Goal: Find specific page/section: Find specific page/section

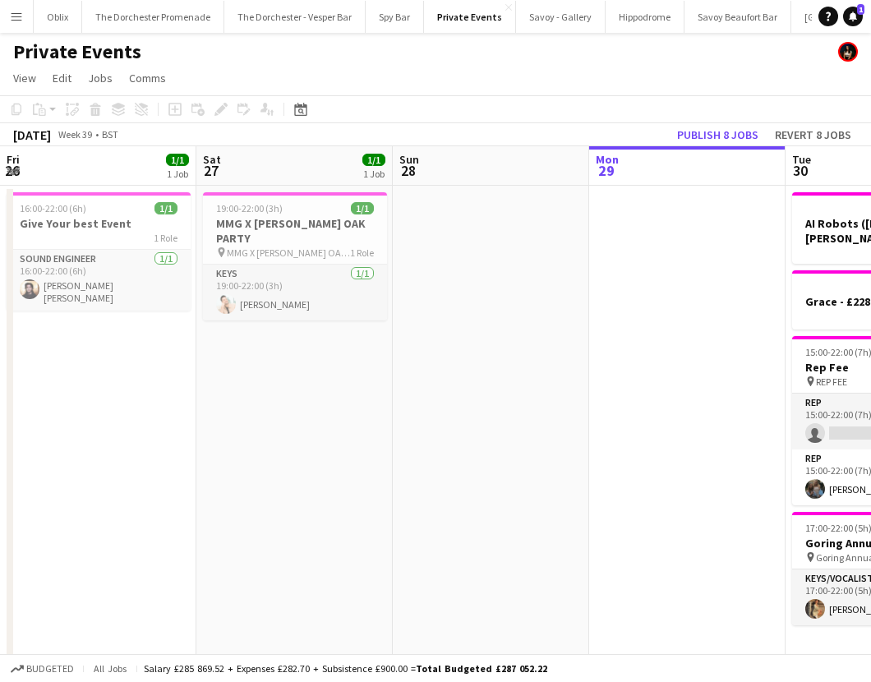
scroll to position [0, 393]
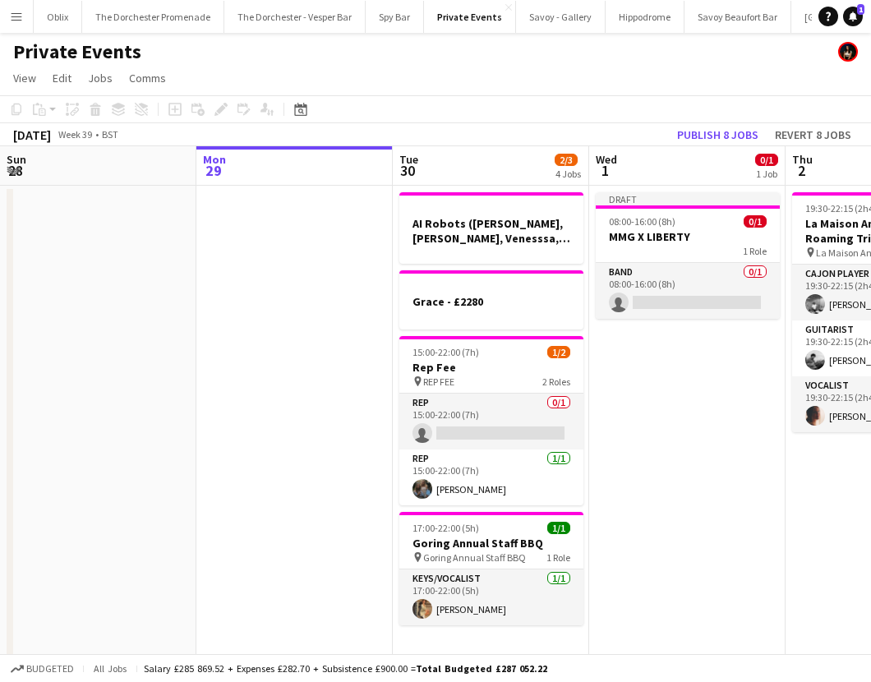
click at [13, 17] on app-icon "Menu" at bounding box center [16, 16] width 13 height 13
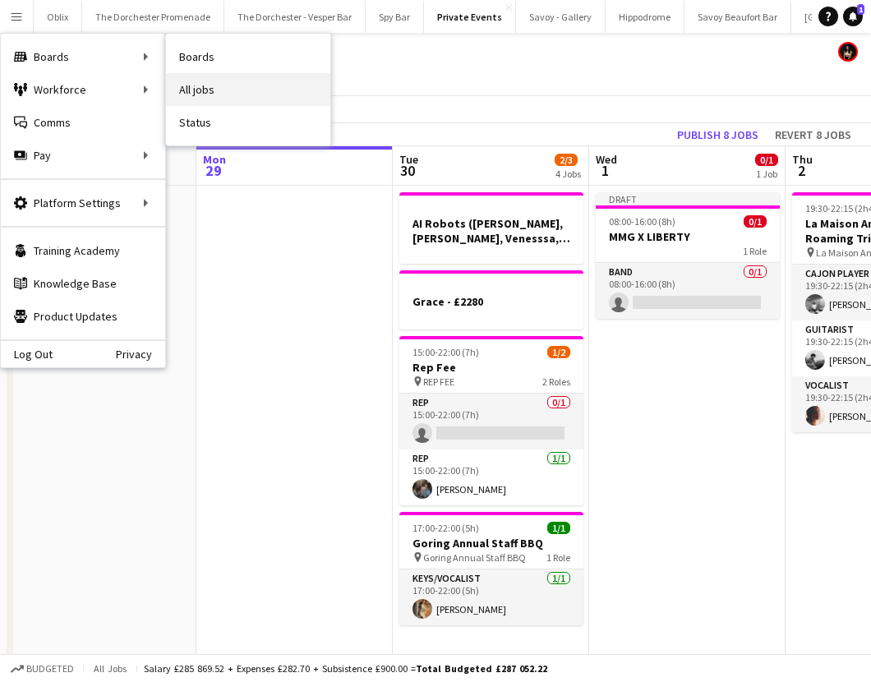
click at [222, 84] on link "All jobs" at bounding box center [248, 89] width 164 height 33
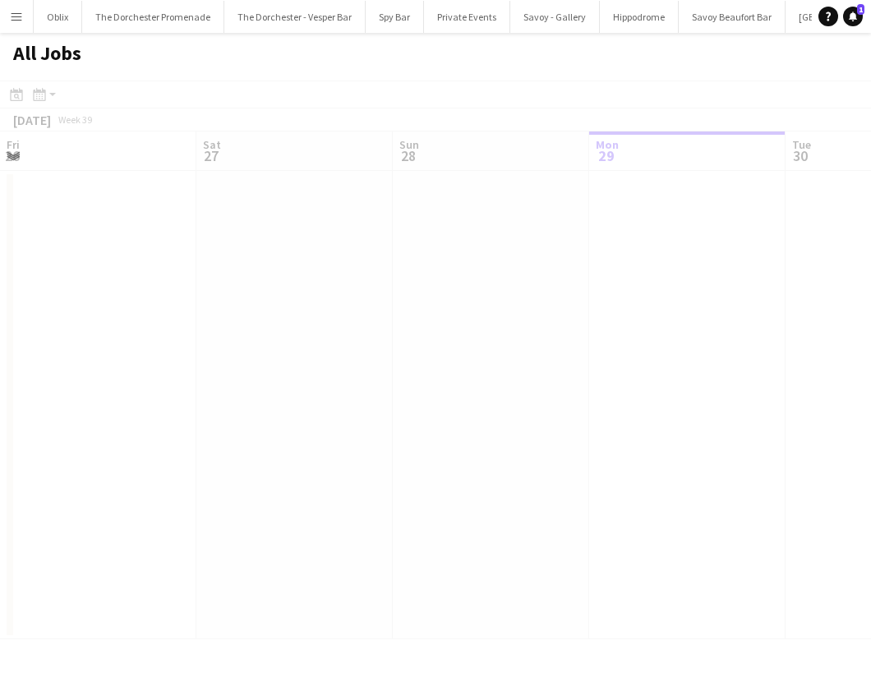
scroll to position [0, 393]
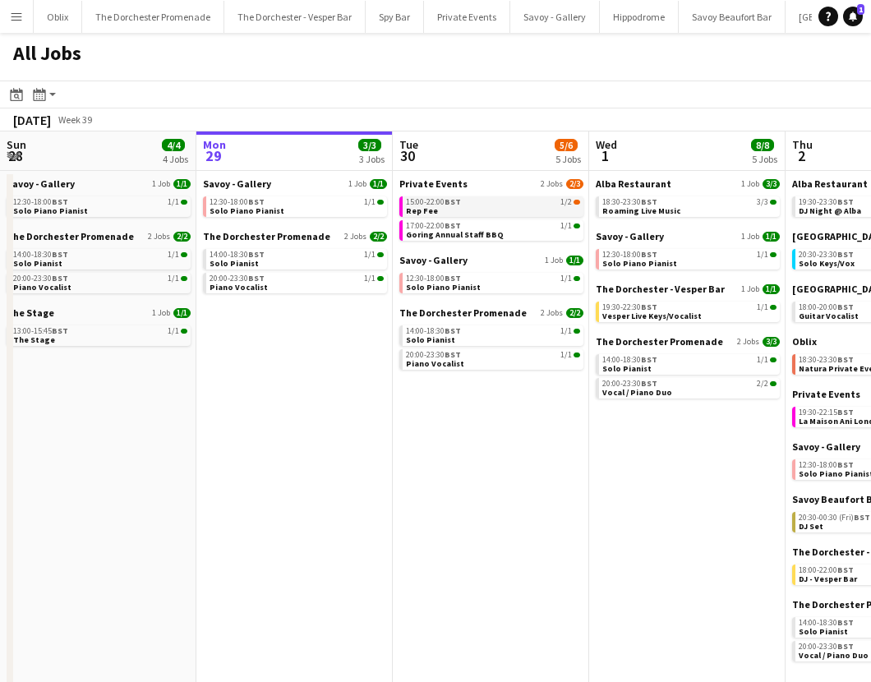
click at [449, 212] on link "15:00-22:00 BST 1/2 Rep Fee" at bounding box center [493, 205] width 174 height 19
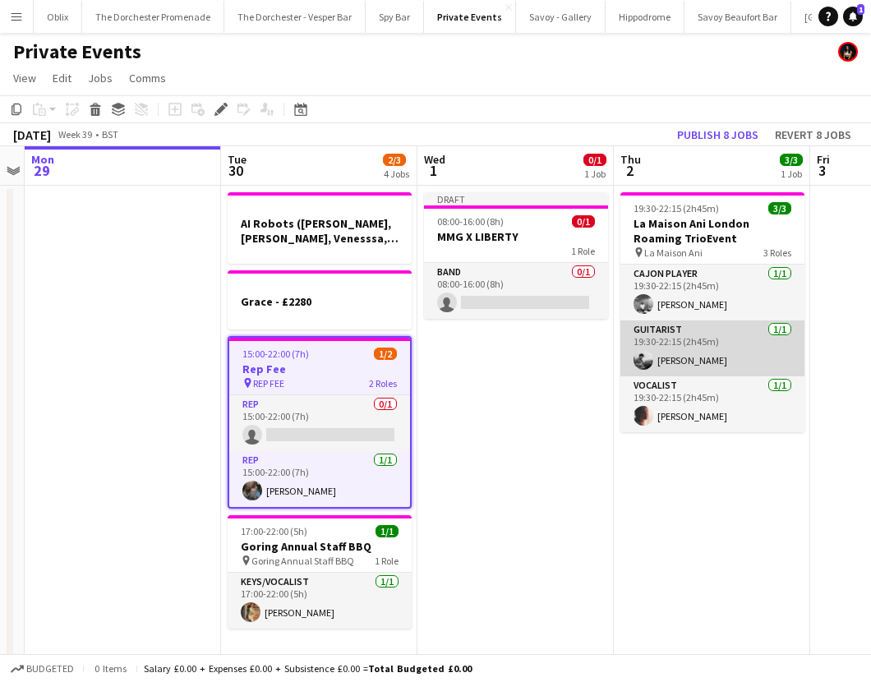
scroll to position [2, 0]
